Goal: Register for event/course

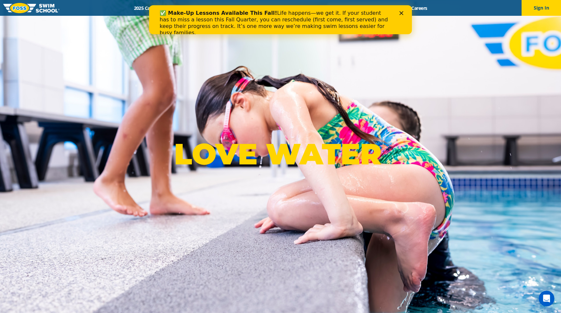
click at [401, 12] on icon "Close" at bounding box center [401, 13] width 4 height 4
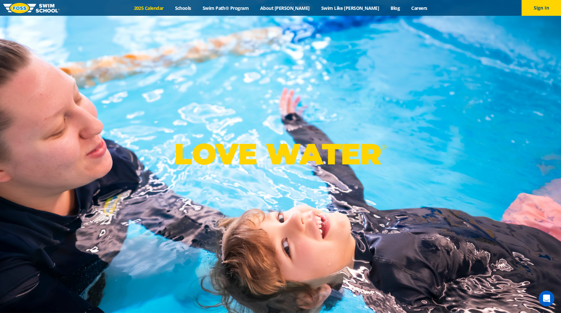
click at [169, 8] on link "2025 Calendar" at bounding box center [148, 8] width 41 height 6
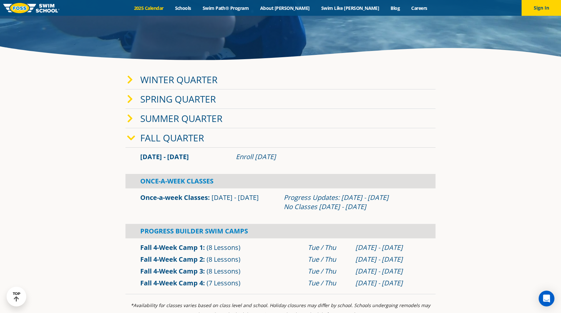
scroll to position [153, 0]
click at [193, 260] on link "Fall 4-Week Camp 2" at bounding box center [171, 258] width 63 height 9
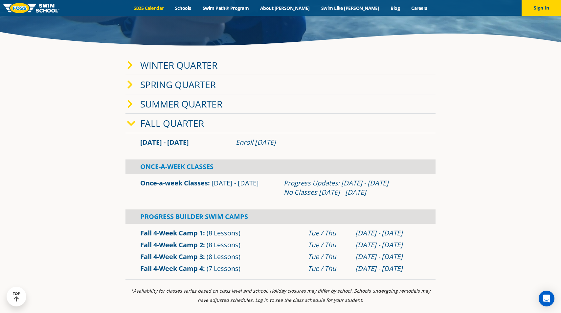
scroll to position [72, 0]
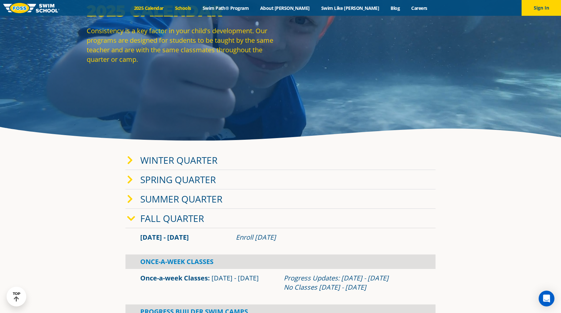
click at [197, 6] on link "Schools" at bounding box center [183, 8] width 28 height 6
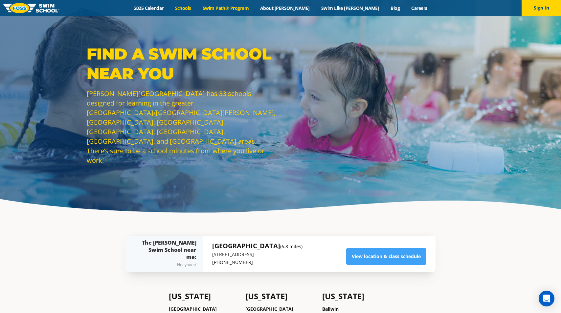
click at [243, 8] on link "Swim Path® Program" at bounding box center [225, 8] width 57 height 6
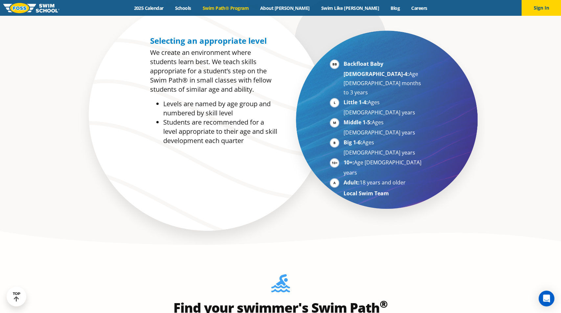
scroll to position [397, 0]
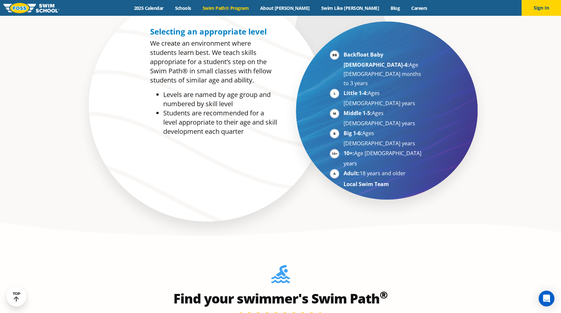
click at [343, 56] on li "Backfloat Baby [DEMOGRAPHIC_DATA]-4: Age [DEMOGRAPHIC_DATA] months to 3 years" at bounding box center [383, 69] width 80 height 38
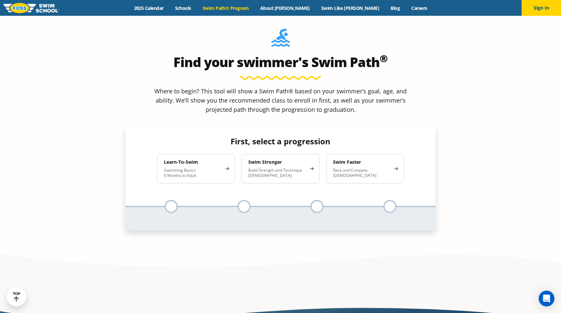
scroll to position [634, 0]
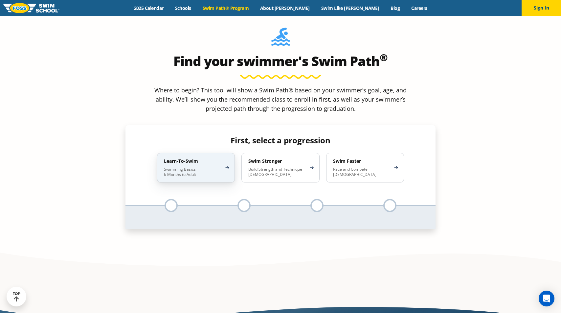
click at [214, 166] on p "Swimming Basics 6 Months to Adult" at bounding box center [192, 171] width 57 height 11
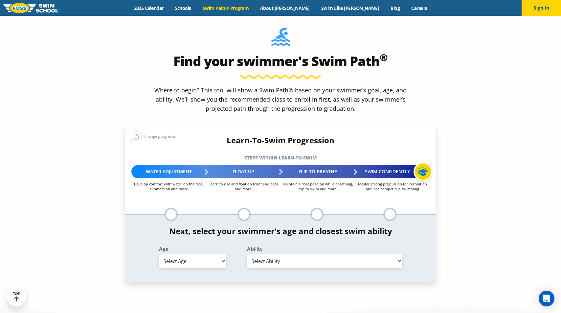
select select "2-years"
click at [259, 246] on div "Ability Select Ability First in-water experience Comfortable with water poured …" at bounding box center [324, 257] width 169 height 22
select select "2-years-comfortable-with-water-poured-over-their-head-but-not-eyes-and-ears"
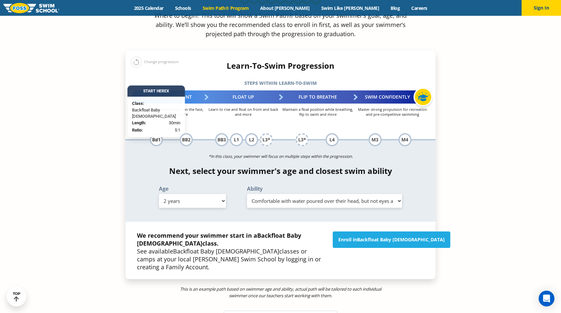
scroll to position [709, 0]
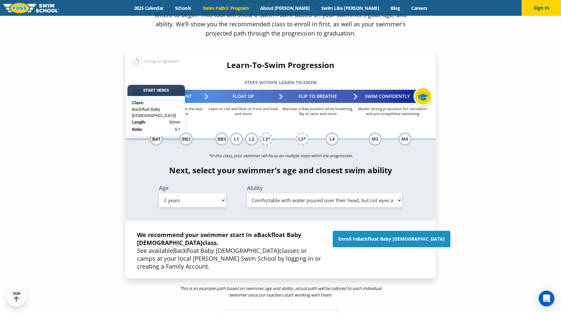
click at [373, 231] on link "Enroll in Backfloat Baby [DEMOGRAPHIC_DATA]" at bounding box center [392, 239] width 118 height 16
